Goal: Information Seeking & Learning: Learn about a topic

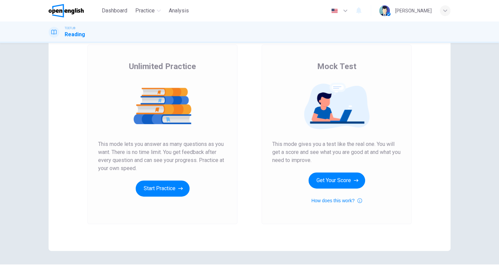
scroll to position [55, 0]
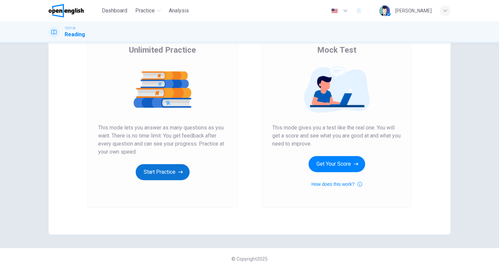
click at [162, 177] on button "Start Practice" at bounding box center [163, 172] width 54 height 16
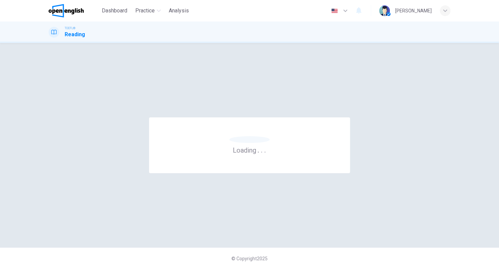
scroll to position [0, 0]
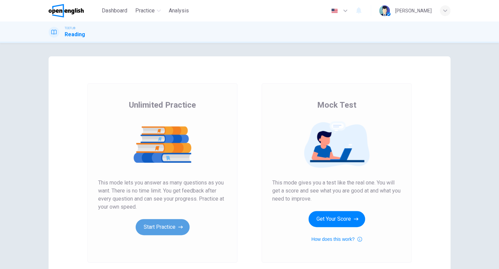
click at [168, 221] on button "Start Practice" at bounding box center [163, 227] width 54 height 16
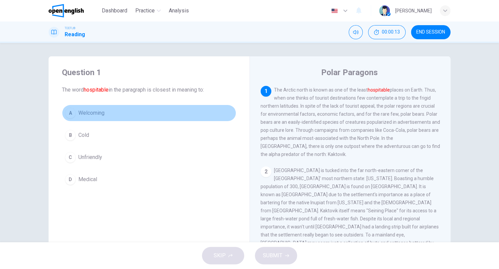
click at [71, 112] on div "A" at bounding box center [70, 113] width 11 height 11
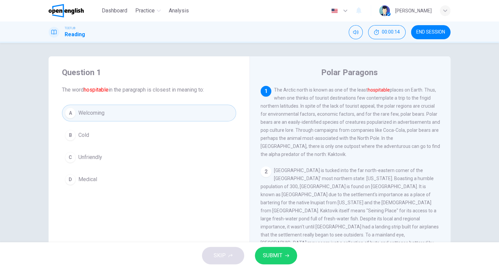
click at [274, 257] on span "SUBMIT" at bounding box center [272, 255] width 19 height 9
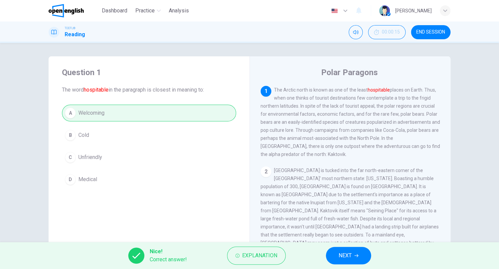
click at [343, 257] on span "NEXT" at bounding box center [345, 255] width 13 height 9
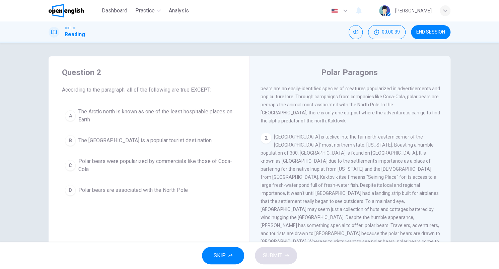
scroll to position [34, 0]
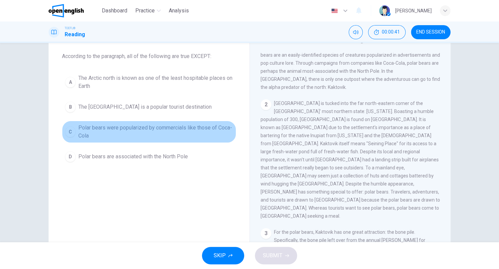
click at [72, 132] on div "C" at bounding box center [70, 131] width 11 height 11
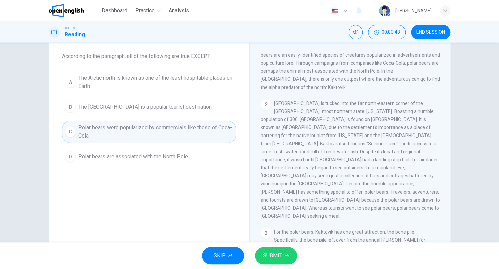
click at [277, 255] on span "SUBMIT" at bounding box center [272, 255] width 19 height 9
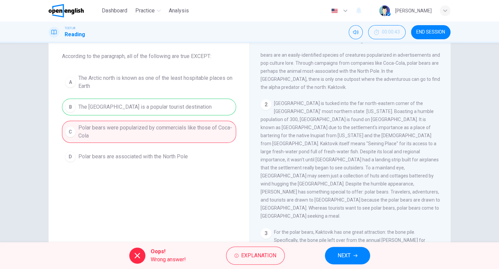
click at [339, 252] on span "NEXT" at bounding box center [344, 255] width 13 height 9
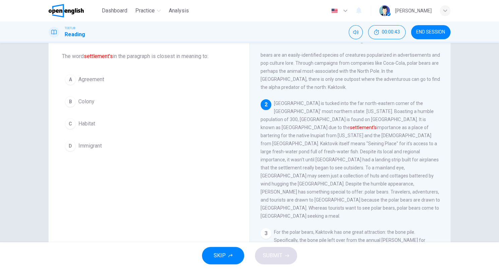
scroll to position [65, 0]
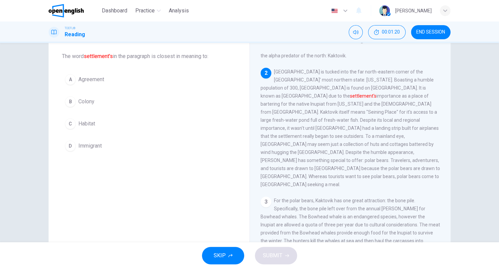
click at [65, 124] on div "C" at bounding box center [70, 123] width 11 height 11
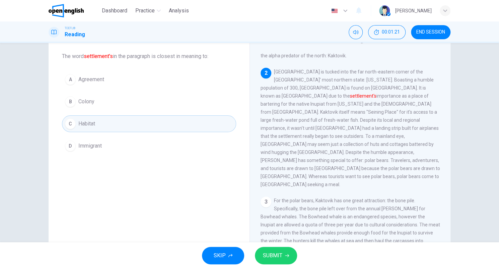
click at [271, 258] on span "SUBMIT" at bounding box center [272, 255] width 19 height 9
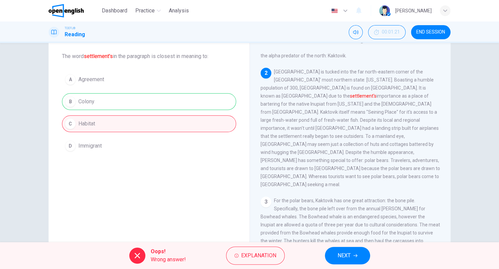
click at [338, 250] on button "NEXT" at bounding box center [347, 255] width 45 height 17
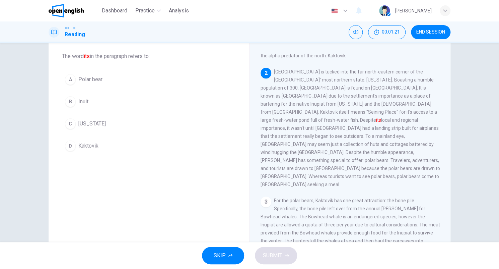
scroll to position [83, 0]
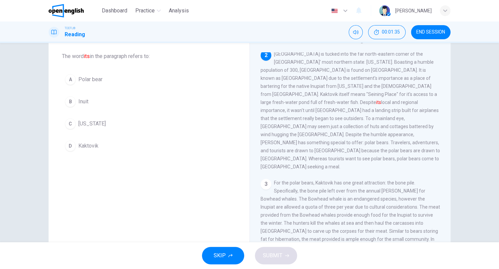
click at [70, 145] on div "D" at bounding box center [70, 145] width 11 height 11
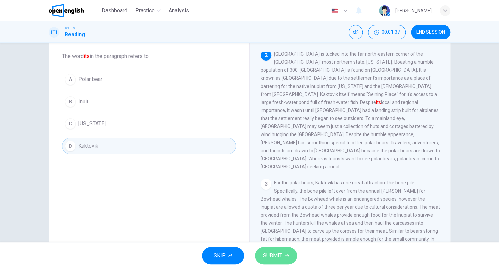
click at [288, 261] on button "SUBMIT" at bounding box center [276, 255] width 42 height 17
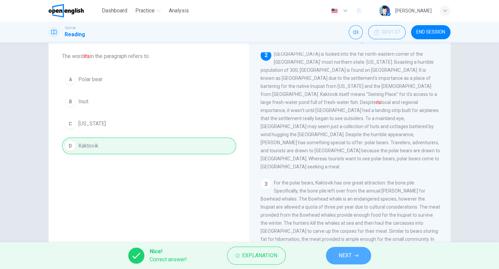
click at [344, 253] on span "NEXT" at bounding box center [345, 255] width 13 height 9
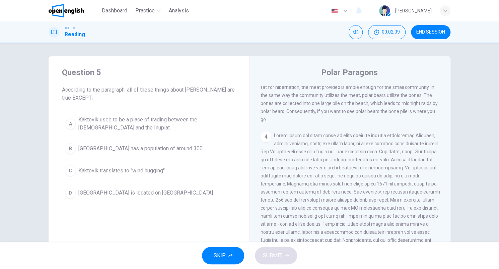
scroll to position [302, 0]
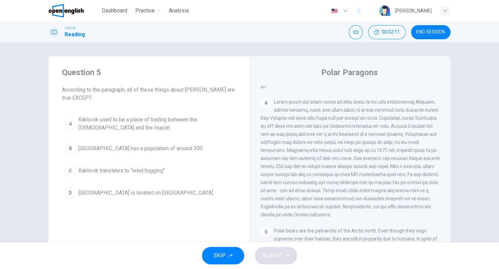
click at [135, 175] on button "C Kaktovik translates to "wind hugging"" at bounding box center [149, 170] width 174 height 17
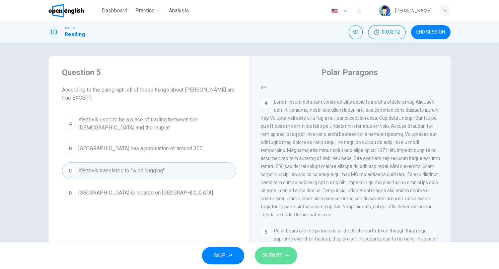
click at [286, 260] on button "SUBMIT" at bounding box center [276, 255] width 42 height 17
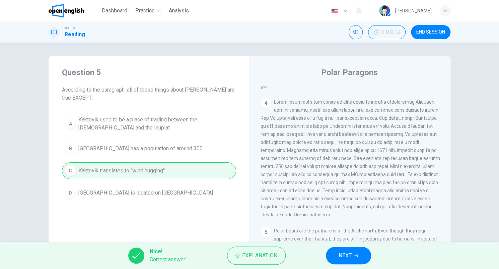
click at [352, 256] on span "NEXT" at bounding box center [345, 255] width 13 height 9
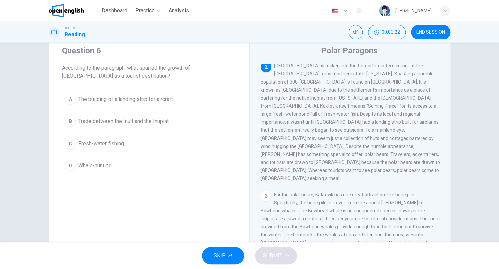
scroll to position [34, 0]
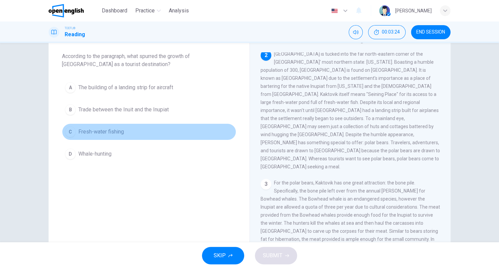
click at [73, 130] on div "C" at bounding box center [70, 131] width 11 height 11
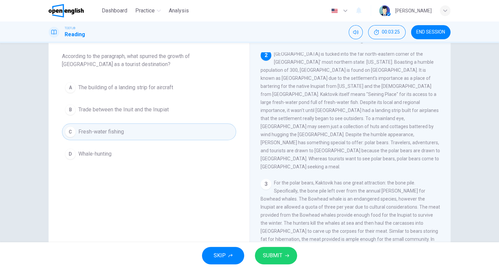
click at [265, 254] on span "SUBMIT" at bounding box center [272, 255] width 19 height 9
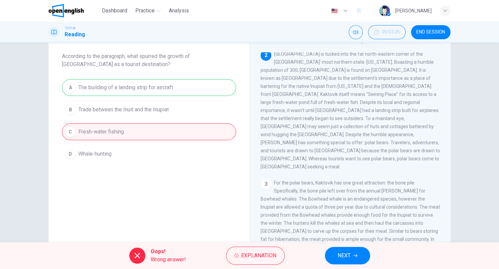
click at [348, 256] on span "NEXT" at bounding box center [344, 255] width 13 height 9
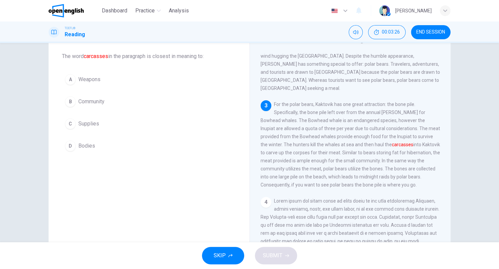
scroll to position [165, 0]
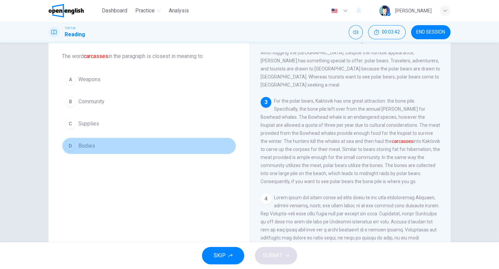
click at [71, 148] on div "D" at bounding box center [70, 145] width 11 height 11
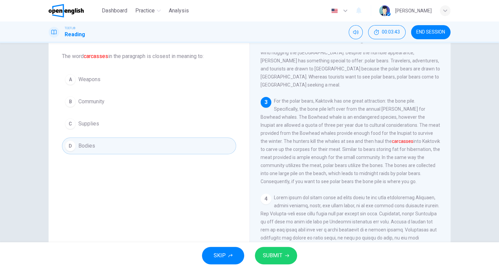
click at [285, 261] on button "SUBMIT" at bounding box center [276, 255] width 42 height 17
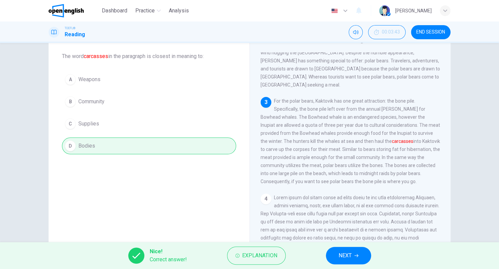
click at [336, 255] on button "NEXT" at bounding box center [348, 255] width 45 height 17
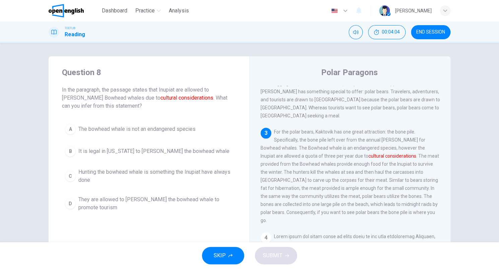
scroll to position [168, 0]
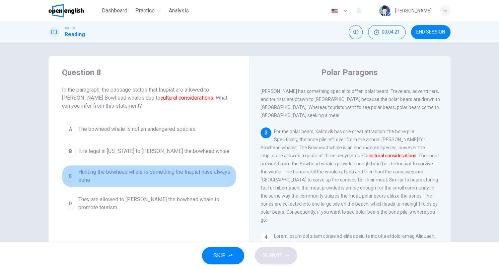
click at [155, 172] on span "Hunting the bowhead whale is something the Inupiat have always done" at bounding box center [155, 176] width 155 height 16
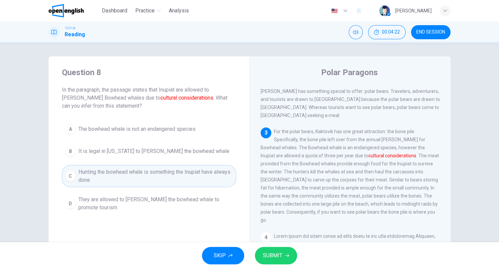
click at [281, 253] on span "SUBMIT" at bounding box center [272, 255] width 19 height 9
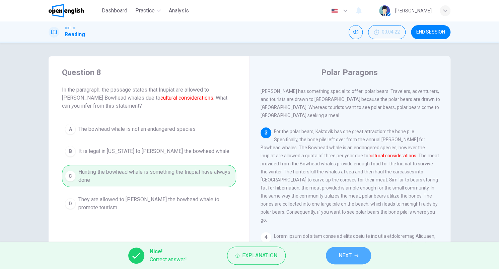
click at [357, 259] on button "NEXT" at bounding box center [348, 255] width 45 height 17
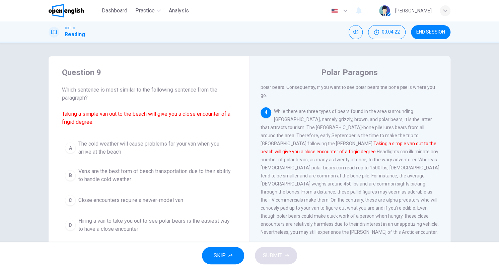
scroll to position [297, 0]
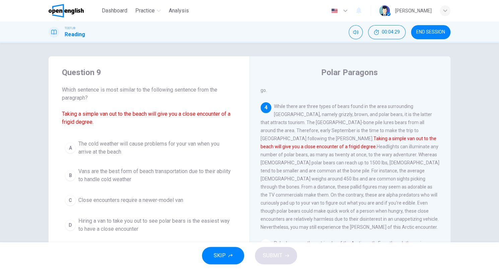
drag, startPoint x: 61, startPoint y: 113, endPoint x: 108, endPoint y: 117, distance: 47.4
click at [108, 117] on span "Which sentence is most similar to the following sentence from the paragraph? Ta…" at bounding box center [149, 106] width 174 height 40
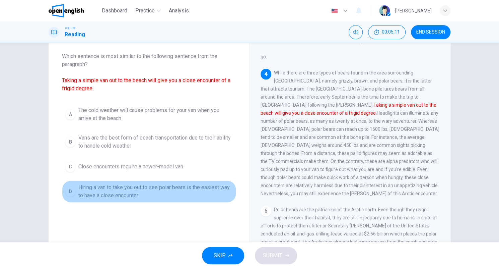
click at [73, 189] on div "D" at bounding box center [70, 191] width 11 height 11
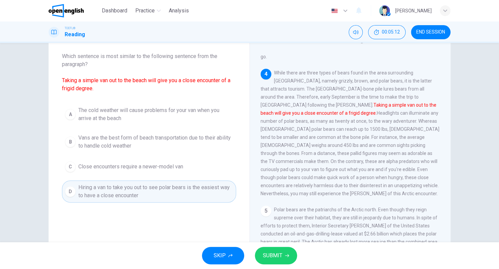
click at [283, 254] on button "SUBMIT" at bounding box center [276, 255] width 42 height 17
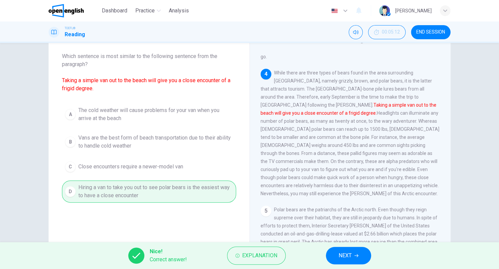
click at [348, 250] on button "NEXT" at bounding box center [348, 255] width 45 height 17
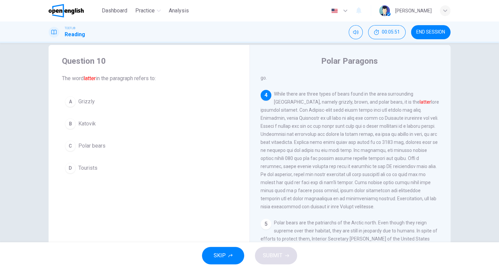
scroll to position [0, 0]
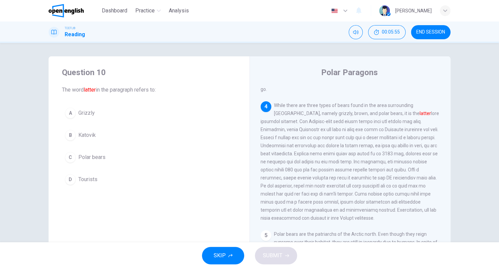
drag, startPoint x: 83, startPoint y: 88, endPoint x: 94, endPoint y: 88, distance: 11.1
click at [94, 88] on font "latter" at bounding box center [90, 89] width 12 height 6
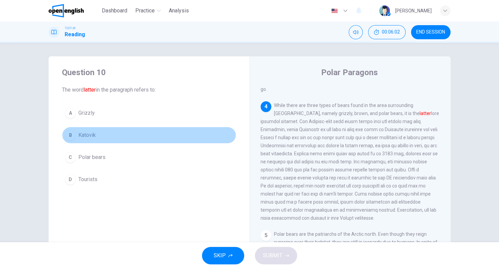
click at [92, 137] on span "Katovik" at bounding box center [86, 135] width 17 height 8
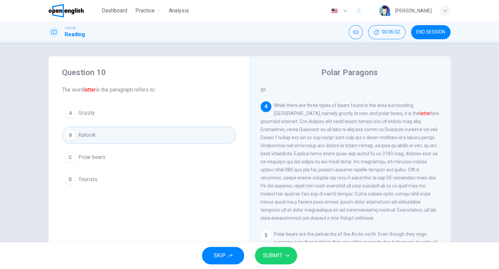
click at [106, 149] on button "C Polar bears" at bounding box center [149, 157] width 174 height 17
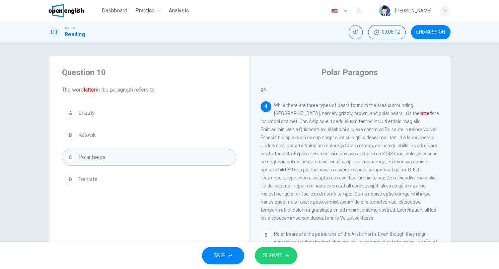
click at [155, 146] on div "A Grizzly B Katovik C Polar bears D Tourists" at bounding box center [149, 146] width 174 height 83
click at [154, 141] on button "B Katovik" at bounding box center [149, 135] width 174 height 17
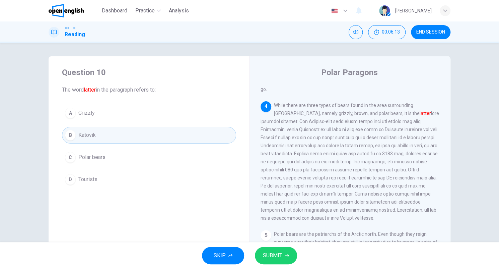
click at [155, 157] on button "C Polar bears" at bounding box center [149, 157] width 174 height 17
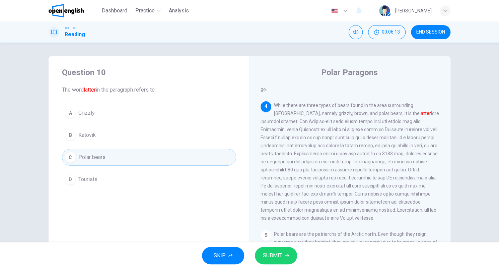
click at [277, 262] on button "SUBMIT" at bounding box center [276, 255] width 42 height 17
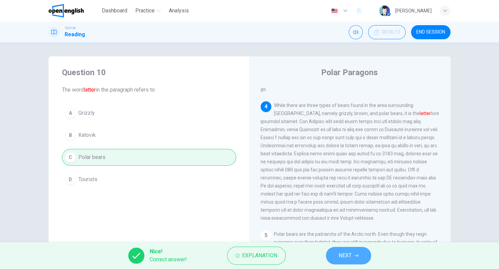
click at [339, 261] on button "NEXT" at bounding box center [348, 255] width 45 height 17
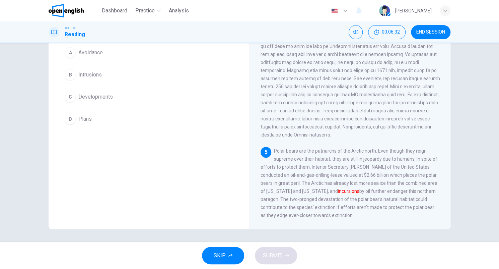
scroll to position [27, 0]
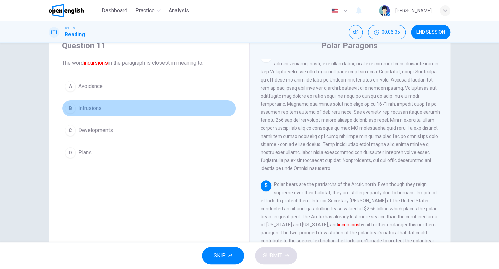
click at [98, 107] on span "Intrusions" at bounding box center [89, 108] width 23 height 8
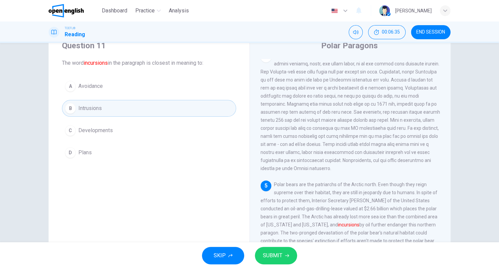
scroll to position [60, 0]
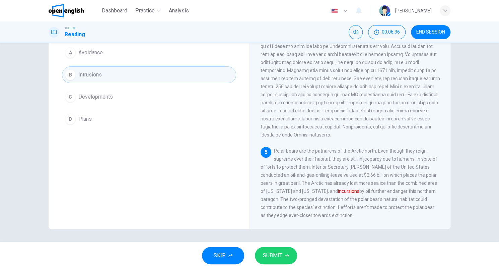
click at [274, 250] on button "SUBMIT" at bounding box center [276, 255] width 42 height 17
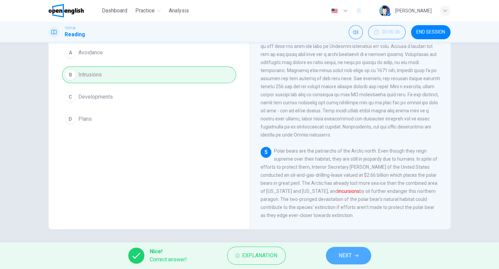
click at [346, 253] on span "NEXT" at bounding box center [345, 255] width 13 height 9
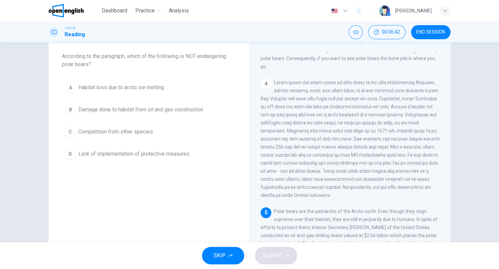
scroll to position [321, 0]
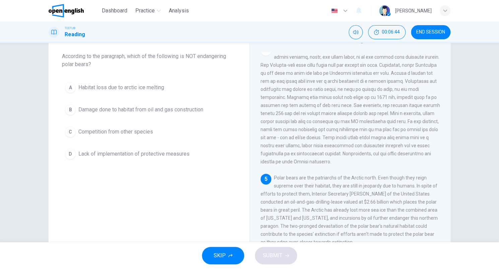
drag, startPoint x: 201, startPoint y: 55, endPoint x: 229, endPoint y: 59, distance: 28.3
click at [229, 59] on span "According to the paragraph, which of the following is NOT endangering polar bea…" at bounding box center [149, 60] width 174 height 16
drag, startPoint x: 199, startPoint y: 56, endPoint x: 225, endPoint y: 56, distance: 26.8
click at [222, 56] on span "According to the paragraph, which of the following is NOT endangering polar bea…" at bounding box center [149, 60] width 174 height 16
click at [226, 56] on span "According to the paragraph, which of the following is NOT endangering polar bea…" at bounding box center [149, 60] width 174 height 16
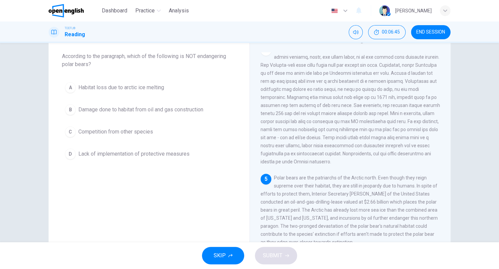
click at [226, 56] on span "According to the paragraph, which of the following is NOT endangering polar bea…" at bounding box center [149, 60] width 174 height 16
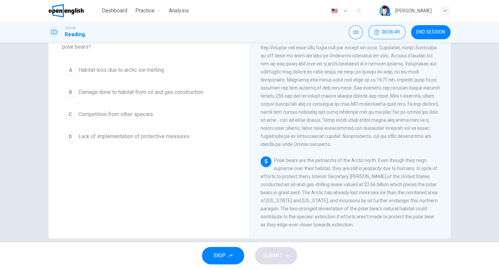
scroll to position [60, 0]
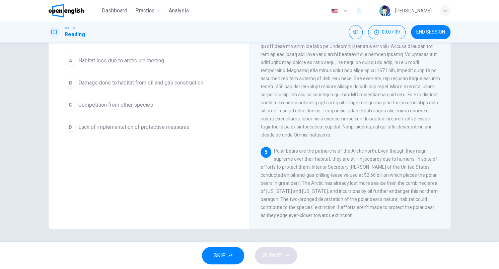
click at [185, 129] on span "Lack of implementation of protective measures" at bounding box center [133, 127] width 111 height 8
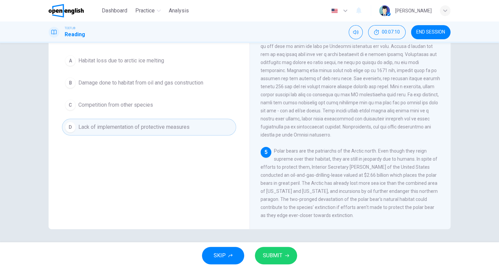
click at [275, 253] on span "SUBMIT" at bounding box center [272, 255] width 19 height 9
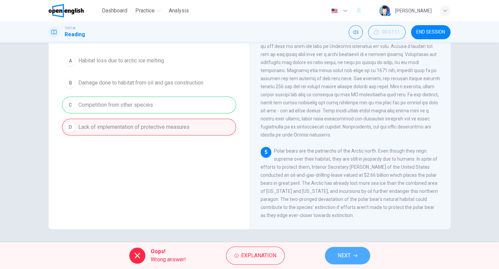
click at [339, 254] on span "NEXT" at bounding box center [344, 255] width 13 height 9
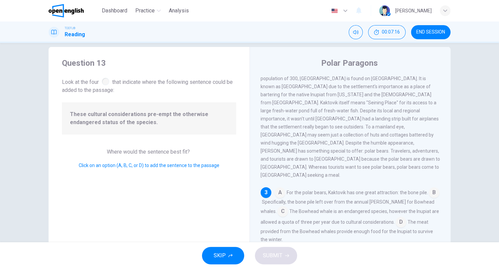
scroll to position [0, 0]
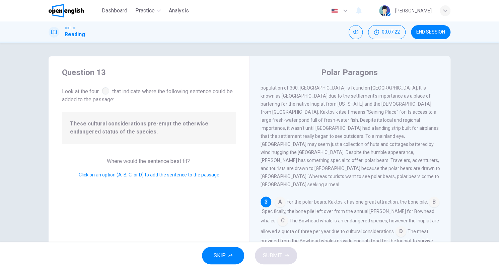
click at [278, 197] on input at bounding box center [280, 202] width 11 height 11
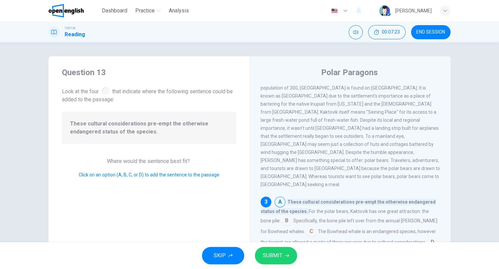
click at [278, 197] on input at bounding box center [280, 202] width 11 height 11
click at [284, 216] on input at bounding box center [286, 221] width 11 height 11
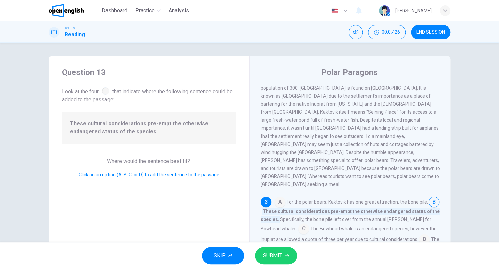
click at [299, 224] on input at bounding box center [304, 229] width 11 height 11
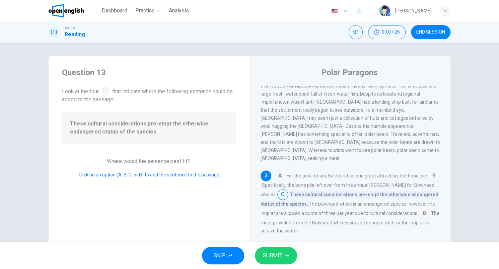
scroll to position [166, 0]
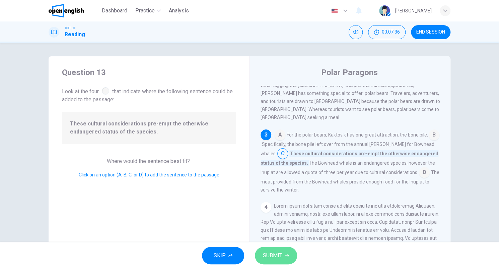
click at [273, 254] on span "SUBMIT" at bounding box center [272, 255] width 19 height 9
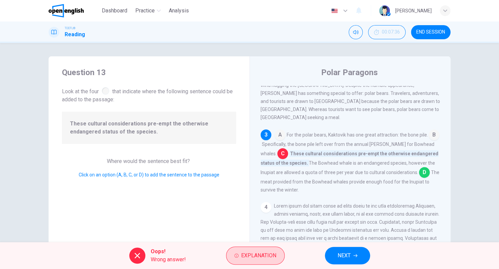
click at [257, 262] on button "Explanation" at bounding box center [255, 255] width 59 height 18
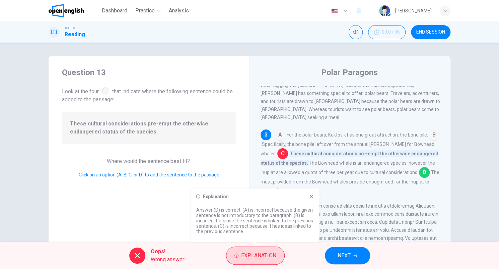
click at [259, 258] on span "Explanation" at bounding box center [258, 255] width 35 height 9
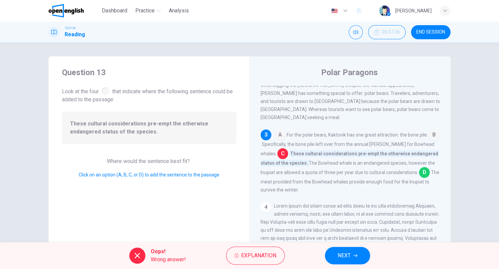
click at [334, 258] on button "NEXT" at bounding box center [347, 255] width 45 height 17
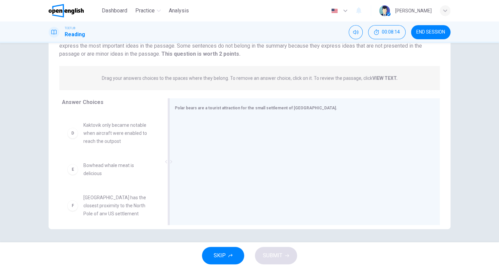
scroll to position [60, 0]
click at [217, 100] on div "Polar bears are a tourist attraction for the small settlement of Kaktovik." at bounding box center [304, 161] width 271 height 127
drag, startPoint x: 220, startPoint y: 105, endPoint x: 309, endPoint y: 97, distance: 89.1
click at [309, 97] on div "Question 14 View Text Directions: An introductory sentence for a brief summary …" at bounding box center [250, 117] width 402 height 221
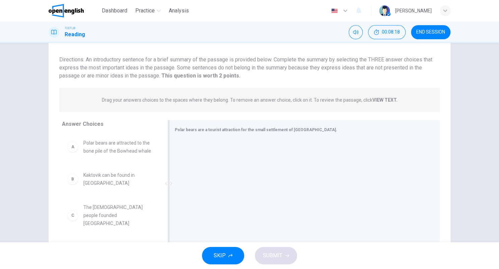
scroll to position [27, 0]
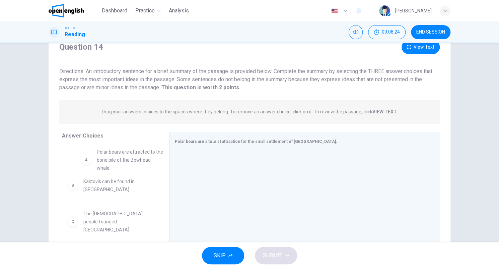
drag, startPoint x: 107, startPoint y: 170, endPoint x: 124, endPoint y: 168, distance: 17.6
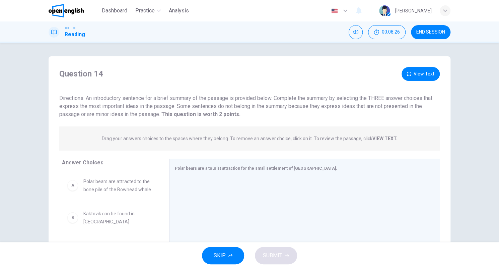
click at [414, 74] on button "View Text" at bounding box center [421, 74] width 38 height 14
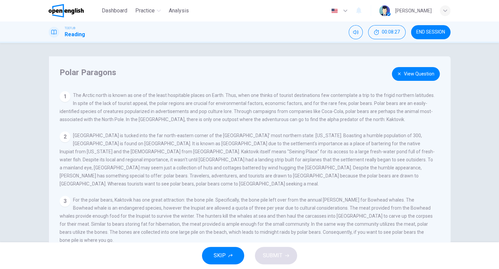
click at [414, 74] on button "View Question" at bounding box center [416, 74] width 48 height 14
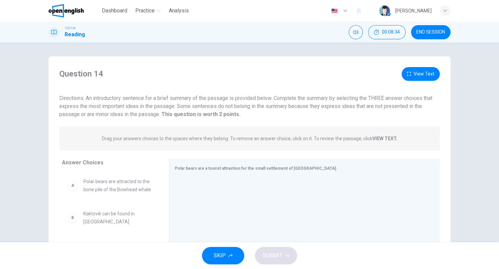
click at [417, 73] on button "View Text" at bounding box center [421, 74] width 38 height 14
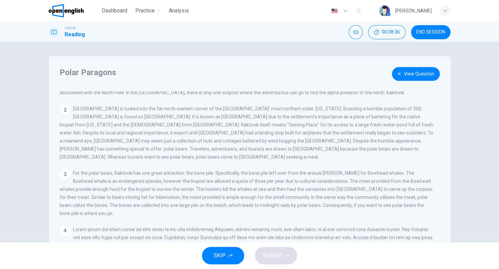
scroll to position [34, 0]
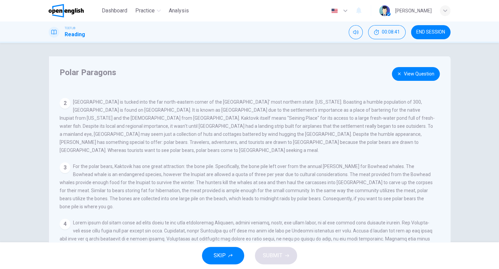
click at [408, 72] on button "View Question" at bounding box center [416, 74] width 48 height 14
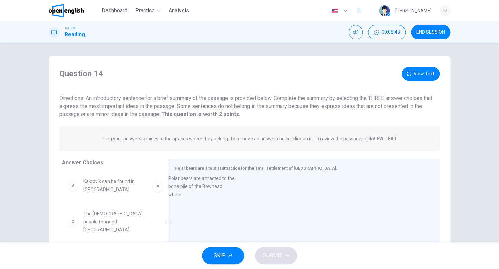
drag, startPoint x: 127, startPoint y: 188, endPoint x: 216, endPoint y: 185, distance: 89.5
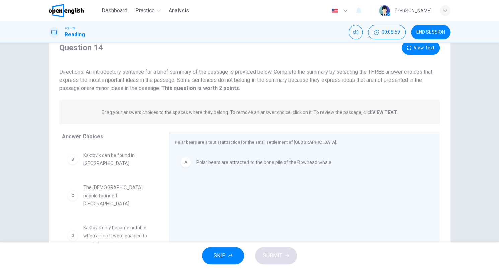
scroll to position [0, 0]
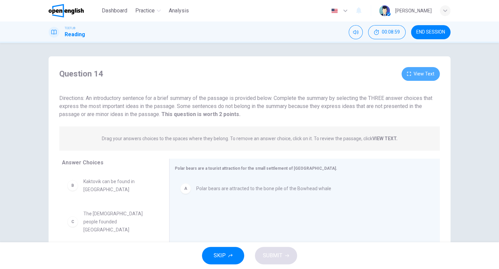
click at [422, 71] on button "View Text" at bounding box center [421, 74] width 38 height 14
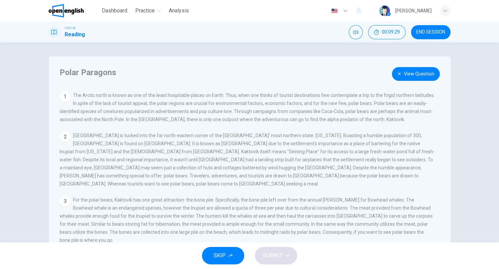
click at [407, 74] on button "View Question" at bounding box center [416, 74] width 48 height 14
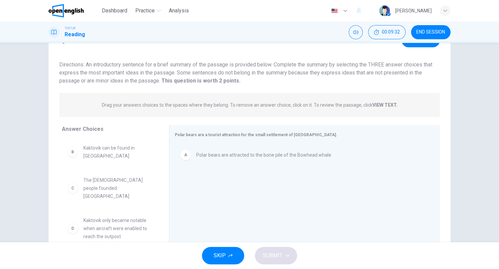
scroll to position [1, 0]
drag, startPoint x: 131, startPoint y: 220, endPoint x: 220, endPoint y: 180, distance: 97.0
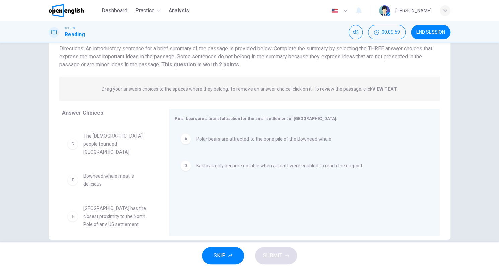
scroll to position [60, 0]
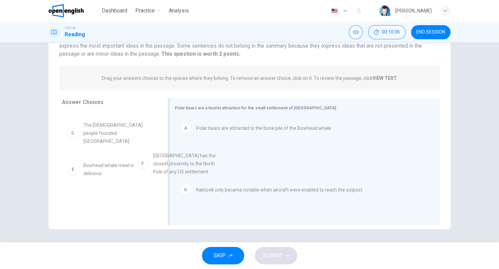
drag, startPoint x: 129, startPoint y: 207, endPoint x: 204, endPoint y: 170, distance: 83.9
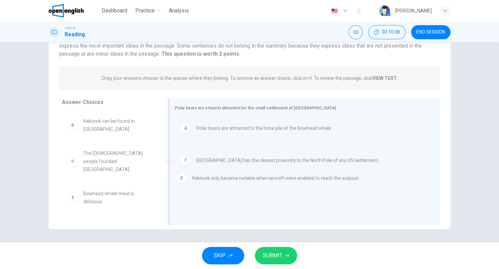
drag, startPoint x: 209, startPoint y: 159, endPoint x: 206, endPoint y: 186, distance: 27.0
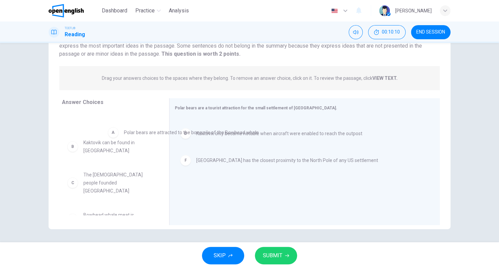
drag, startPoint x: 215, startPoint y: 132, endPoint x: 134, endPoint y: 138, distance: 80.7
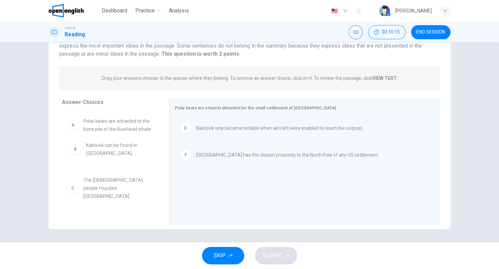
drag, startPoint x: 118, startPoint y: 162, endPoint x: 121, endPoint y: 157, distance: 6.2
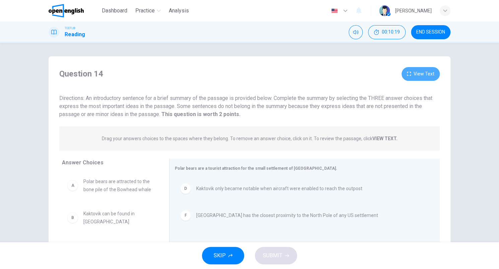
click at [413, 67] on button "View Text" at bounding box center [421, 74] width 38 height 14
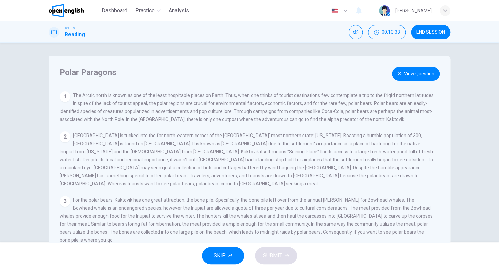
click at [412, 73] on button "View Question" at bounding box center [416, 74] width 48 height 14
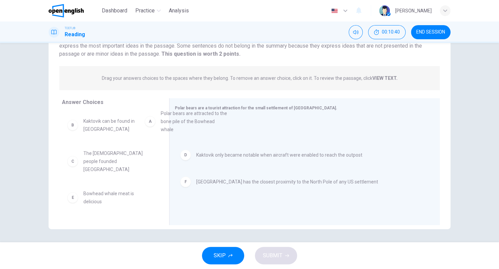
drag, startPoint x: 134, startPoint y: 130, endPoint x: 233, endPoint y: 129, distance: 98.5
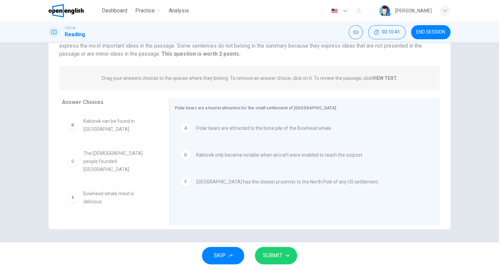
click at [282, 249] on button "SUBMIT" at bounding box center [276, 255] width 42 height 17
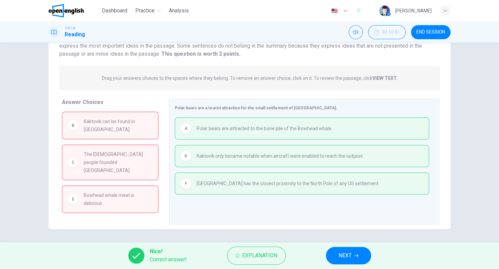
click at [358, 259] on button "NEXT" at bounding box center [348, 255] width 45 height 17
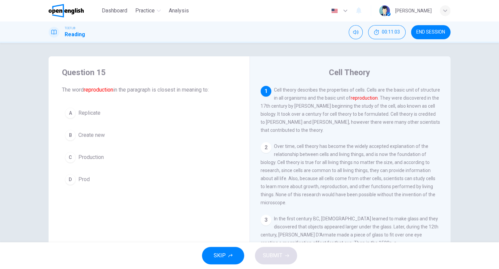
click at [99, 135] on span "Create new" at bounding box center [91, 135] width 26 height 8
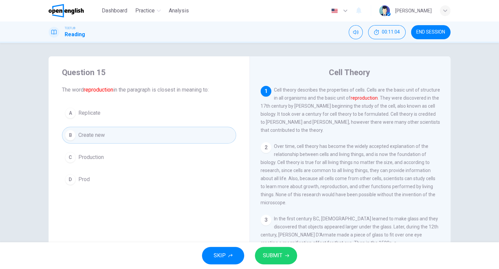
click at [276, 257] on span "SUBMIT" at bounding box center [272, 255] width 19 height 9
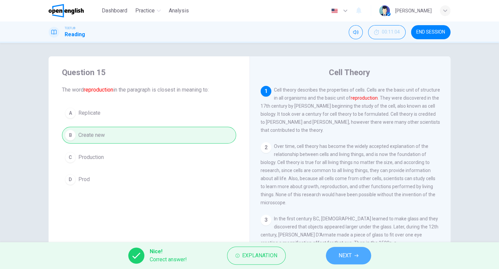
click at [348, 255] on span "NEXT" at bounding box center [345, 255] width 13 height 9
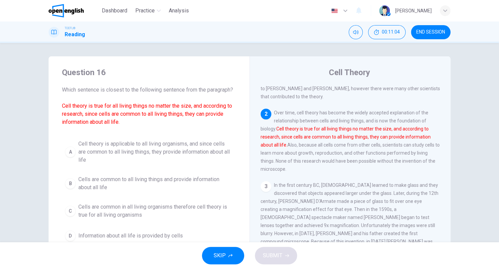
scroll to position [58, 0]
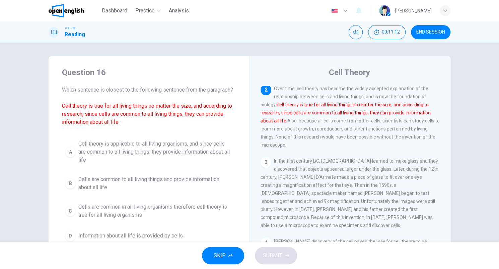
drag, startPoint x: 58, startPoint y: 106, endPoint x: 217, endPoint y: 106, distance: 159.5
click at [217, 106] on div "Question 16 Which sentence is closest to the following sentence from the paragr…" at bounding box center [149, 155] width 201 height 198
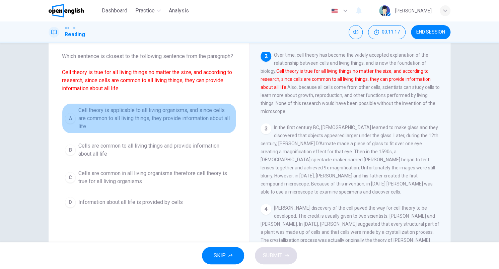
click at [210, 123] on span "Cell theory is applicable to all living organisms, and since cells are common t…" at bounding box center [155, 118] width 155 height 24
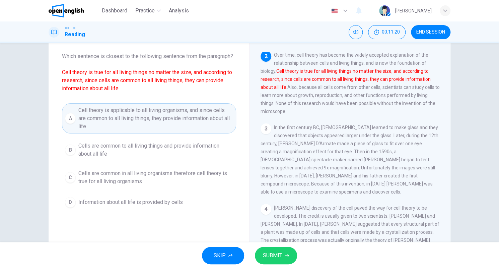
click at [290, 263] on button "SUBMIT" at bounding box center [276, 255] width 42 height 17
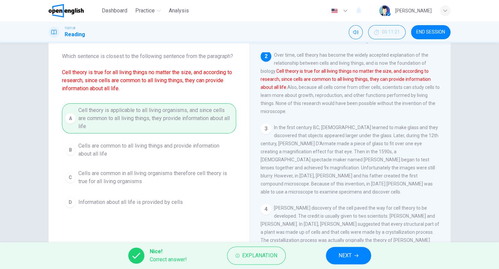
click at [360, 257] on button "NEXT" at bounding box center [348, 255] width 45 height 17
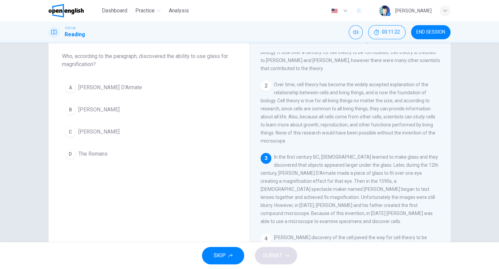
scroll to position [40, 0]
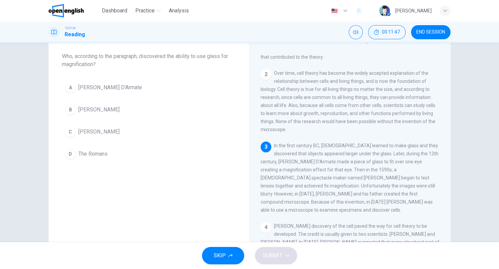
click at [89, 83] on span "Salvino D'Armate" at bounding box center [110, 87] width 64 height 8
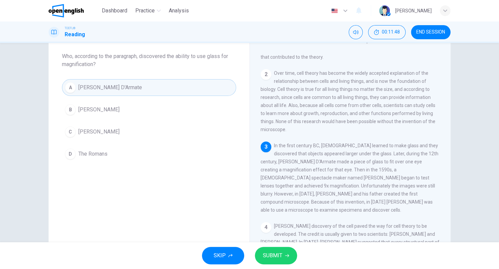
click at [292, 254] on button "SUBMIT" at bounding box center [276, 255] width 42 height 17
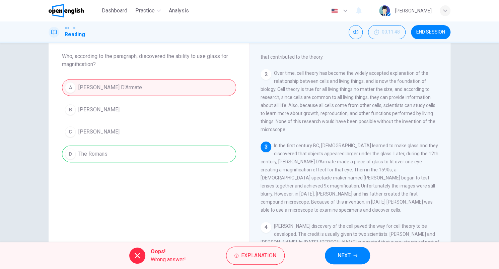
click at [352, 259] on button "NEXT" at bounding box center [347, 255] width 45 height 17
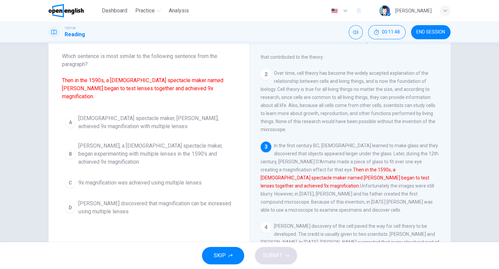
scroll to position [73, 0]
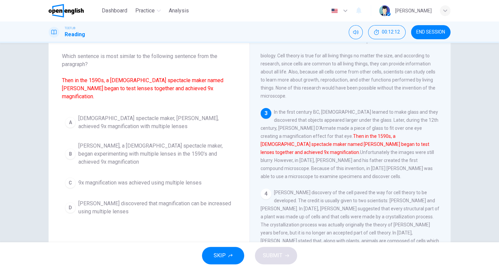
click at [214, 153] on span "Zacharias Jansen, a Dutch spectacle maker, began experimenting with multiple le…" at bounding box center [155, 154] width 155 height 24
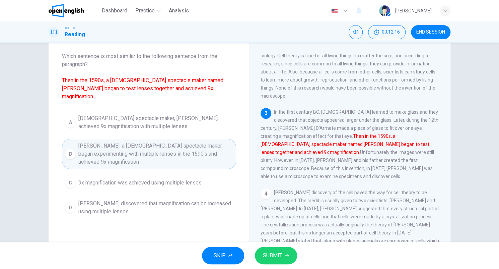
click at [269, 259] on span "SUBMIT" at bounding box center [272, 255] width 19 height 9
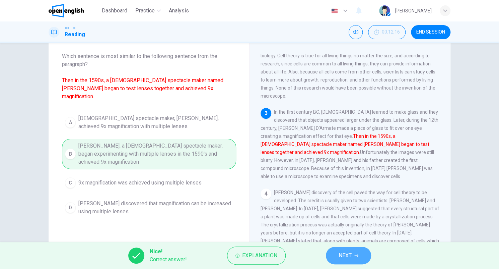
click at [331, 256] on button "NEXT" at bounding box center [348, 255] width 45 height 17
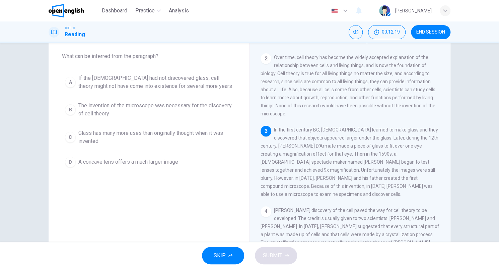
scroll to position [67, 0]
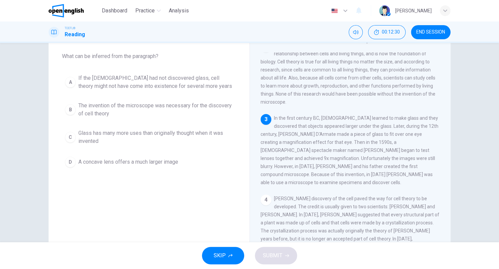
click at [158, 109] on span "The invention of the microscope was necessary for the discovery of cell theory" at bounding box center [155, 110] width 155 height 16
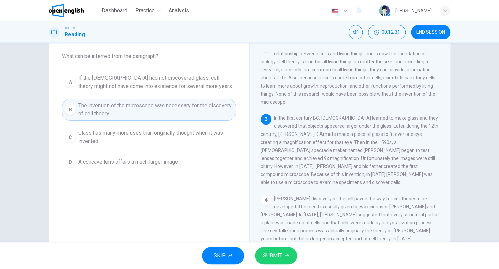
click at [271, 257] on span "SUBMIT" at bounding box center [272, 255] width 19 height 9
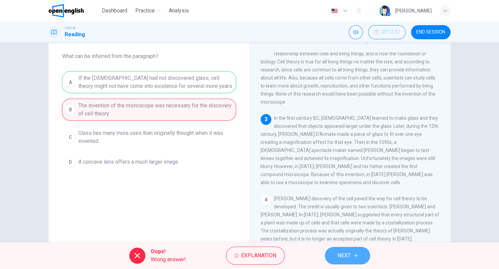
click at [341, 256] on span "NEXT" at bounding box center [344, 255] width 13 height 9
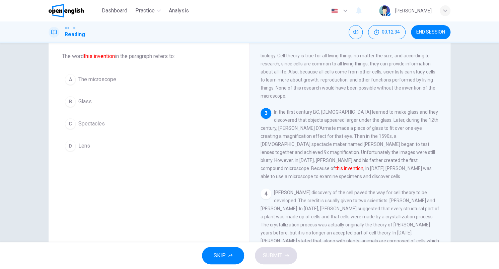
click at [91, 82] on span "The microscope" at bounding box center [97, 79] width 38 height 8
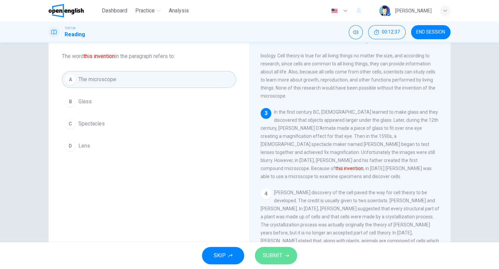
click at [285, 256] on icon "button" at bounding box center [287, 255] width 4 height 4
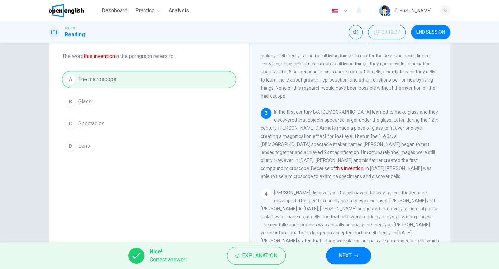
click at [340, 254] on span "NEXT" at bounding box center [345, 255] width 13 height 9
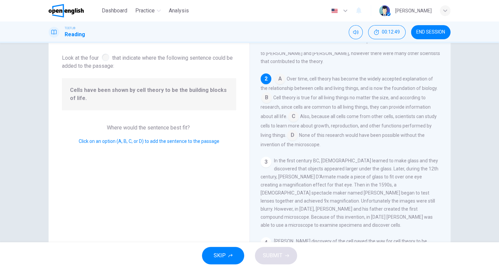
scroll to position [24, 0]
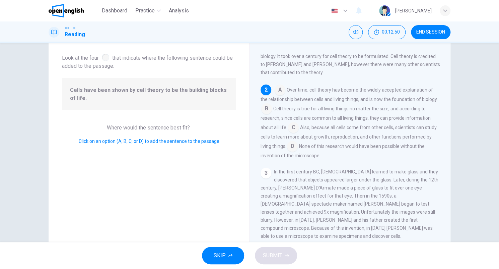
click at [281, 90] on input at bounding box center [280, 90] width 11 height 11
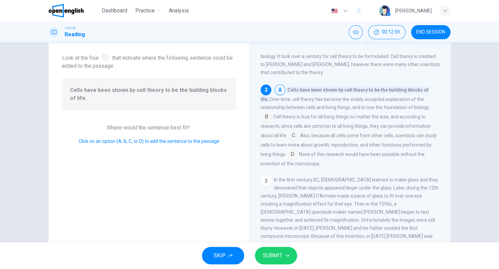
click at [265, 117] on input at bounding box center [266, 117] width 11 height 11
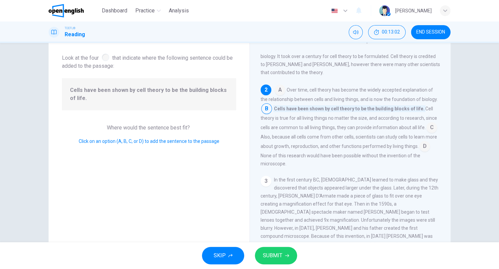
click at [276, 93] on input at bounding box center [280, 90] width 11 height 11
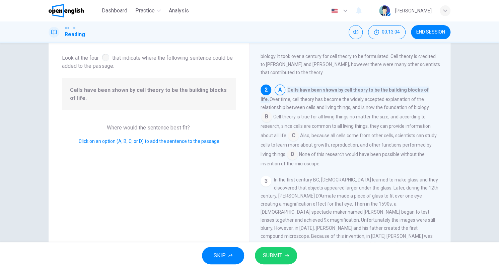
click at [264, 117] on input at bounding box center [266, 117] width 11 height 11
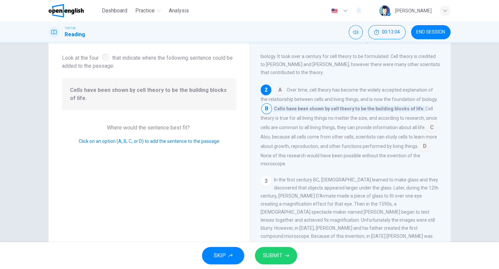
click at [264, 117] on span "Cell theory is true for all living things no matter the size, and according to …" at bounding box center [349, 118] width 177 height 24
click at [264, 112] on input at bounding box center [266, 109] width 11 height 11
click at [275, 90] on input at bounding box center [280, 90] width 11 height 11
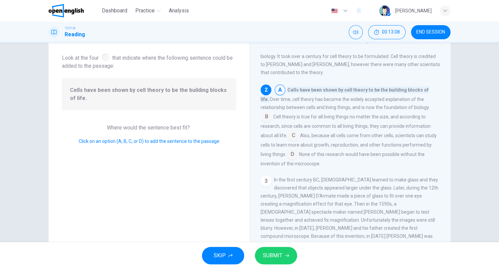
click at [287, 253] on button "SUBMIT" at bounding box center [276, 255] width 42 height 17
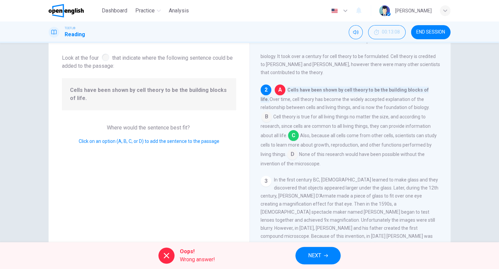
click at [322, 248] on button "NEXT" at bounding box center [318, 255] width 45 height 17
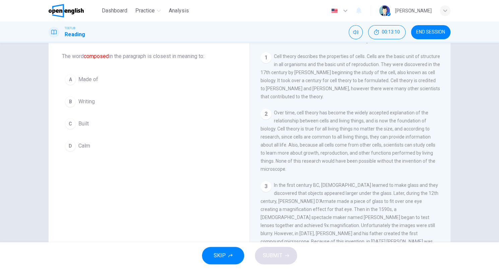
click at [75, 80] on button "A Made of" at bounding box center [149, 79] width 174 height 17
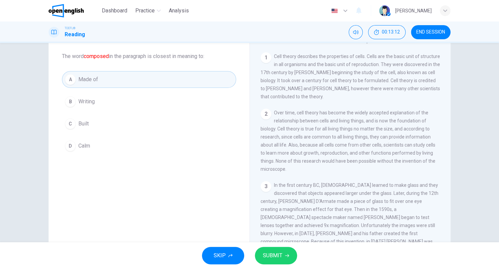
click at [290, 248] on button "SUBMIT" at bounding box center [276, 255] width 42 height 17
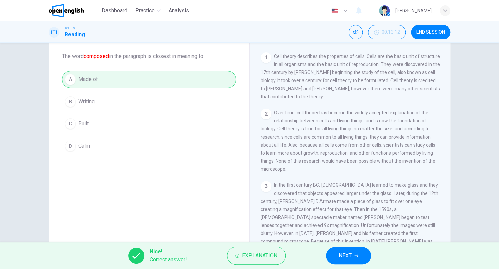
click at [335, 255] on button "NEXT" at bounding box center [348, 255] width 45 height 17
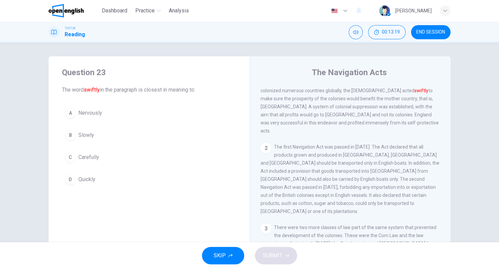
scroll to position [0, 0]
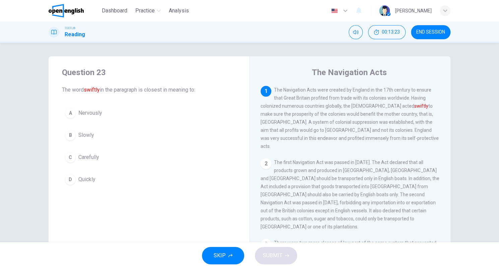
click at [67, 159] on div "C" at bounding box center [70, 157] width 11 height 11
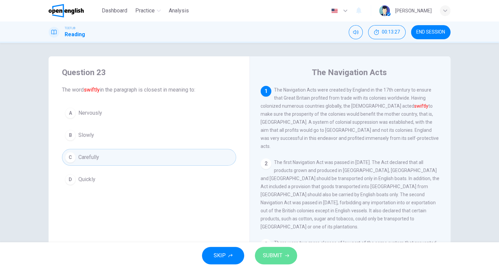
click at [289, 250] on button "SUBMIT" at bounding box center [276, 255] width 42 height 17
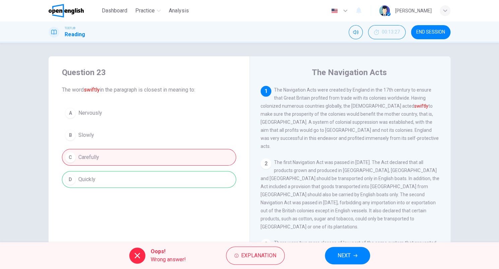
click at [339, 250] on button "NEXT" at bounding box center [347, 255] width 45 height 17
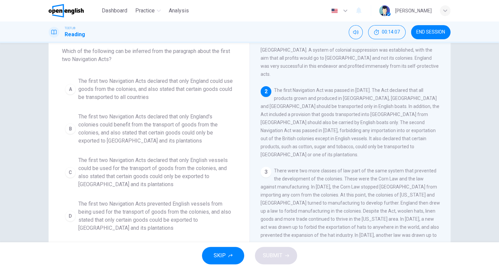
scroll to position [27, 0]
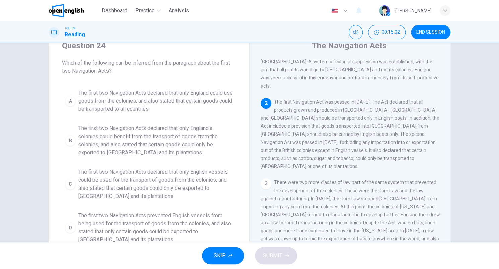
click at [206, 170] on span "The first two Navigation Acts declared that only English vessels could be used …" at bounding box center [155, 184] width 155 height 32
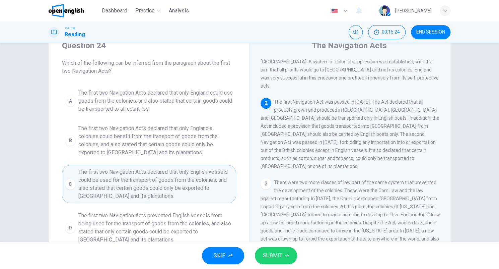
click at [279, 254] on span "SUBMIT" at bounding box center [272, 255] width 19 height 9
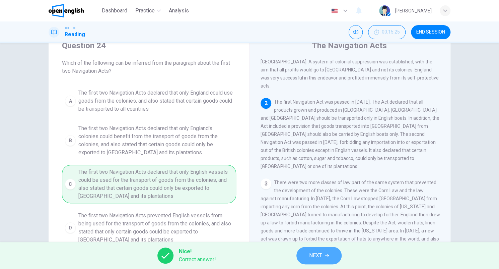
click at [315, 251] on span "NEXT" at bounding box center [315, 255] width 13 height 9
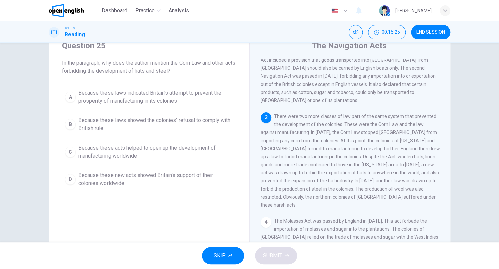
scroll to position [106, 0]
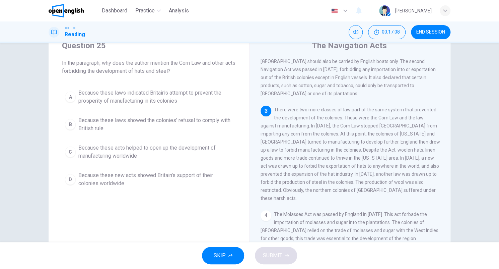
click at [220, 126] on span "Because these laws showed the colonies' refusal to comply with British rule" at bounding box center [155, 124] width 155 height 16
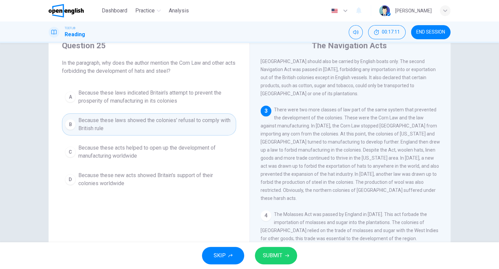
click at [272, 247] on button "SUBMIT" at bounding box center [276, 255] width 42 height 17
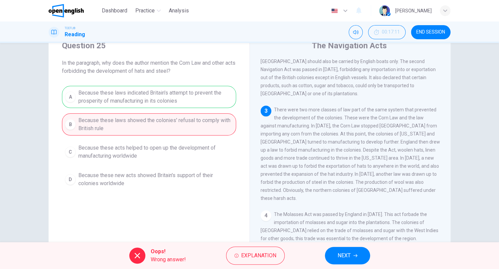
click at [360, 255] on button "NEXT" at bounding box center [347, 255] width 45 height 17
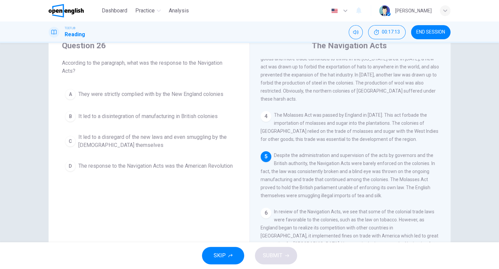
scroll to position [172, 0]
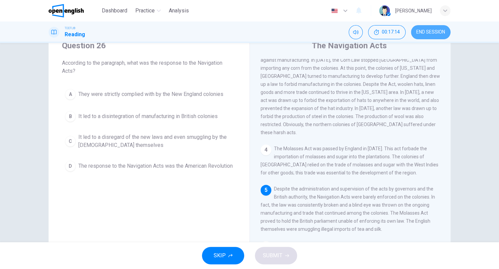
click at [444, 34] on span "END SESSION" at bounding box center [430, 31] width 29 height 5
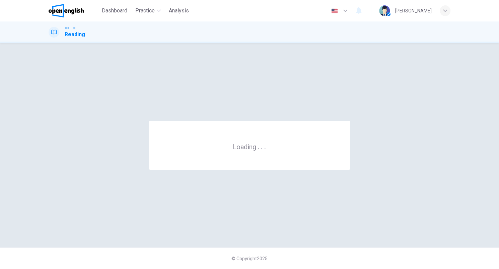
scroll to position [0, 0]
